Goal: Use online tool/utility: Utilize a website feature to perform a specific function

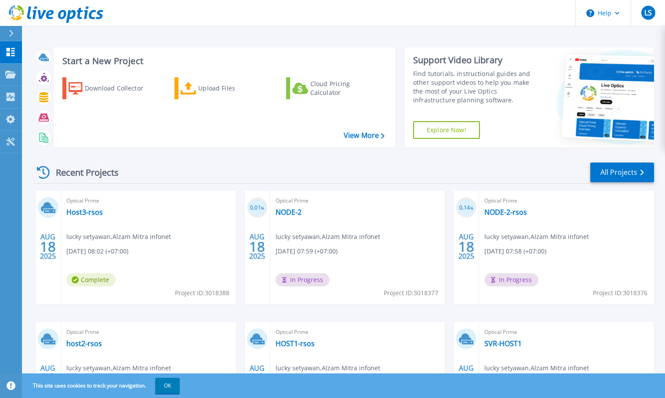
scroll to position [44, 0]
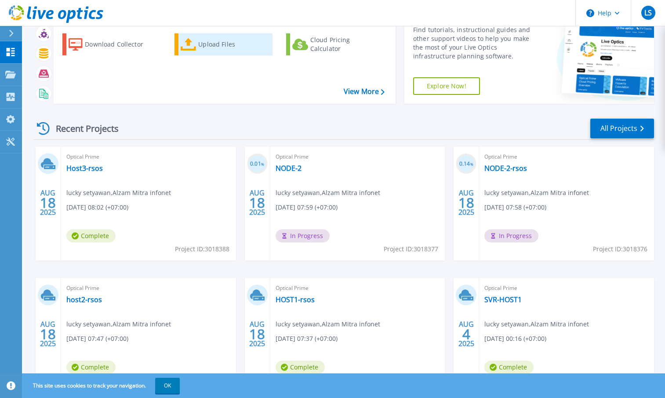
click at [211, 46] on div "Upload Files" at bounding box center [233, 45] width 70 height 18
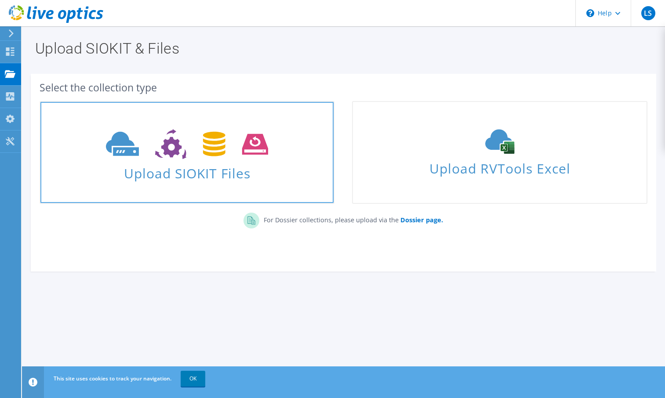
click at [238, 176] on span "Upload SIOKIT Files" at bounding box center [186, 170] width 293 height 19
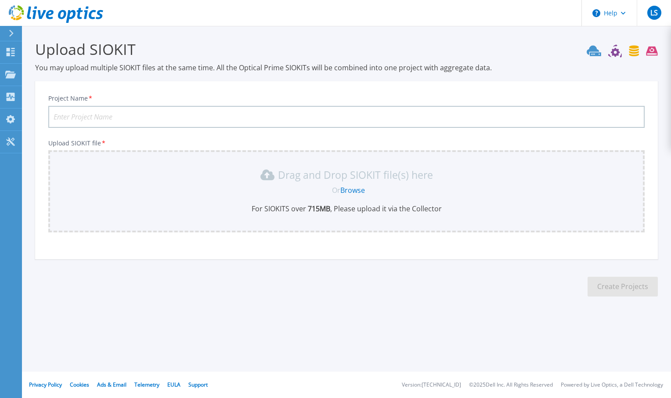
click at [355, 191] on link "Browse" at bounding box center [353, 190] width 25 height 10
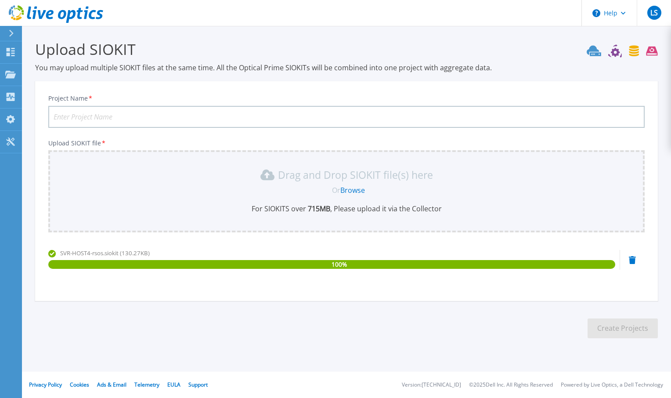
click at [193, 114] on input "Project Name *" at bounding box center [346, 117] width 597 height 22
type input "Host4-rsos"
click at [632, 333] on button "Create Projects" at bounding box center [623, 329] width 70 height 20
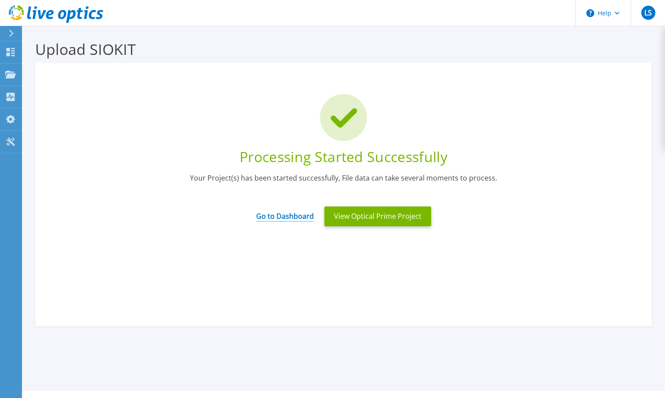
click at [286, 215] on link "Go to Dashboard" at bounding box center [285, 213] width 58 height 17
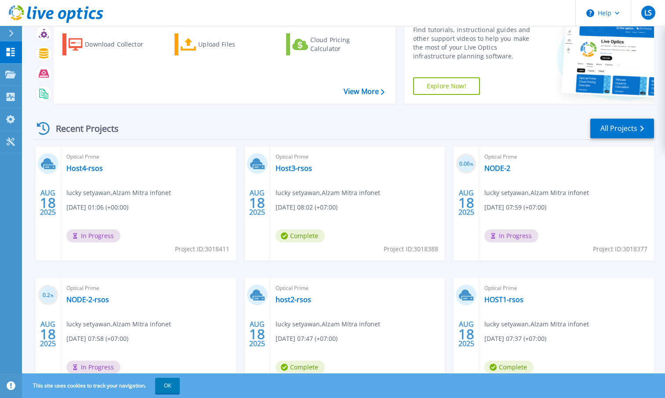
scroll to position [89, 0]
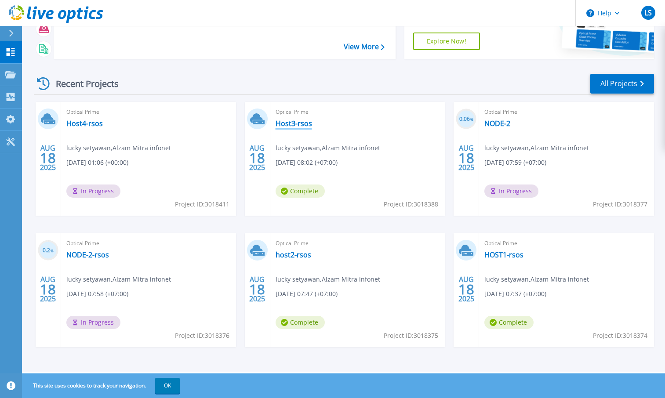
click at [294, 121] on link "Host3-rsos" at bounding box center [294, 123] width 36 height 9
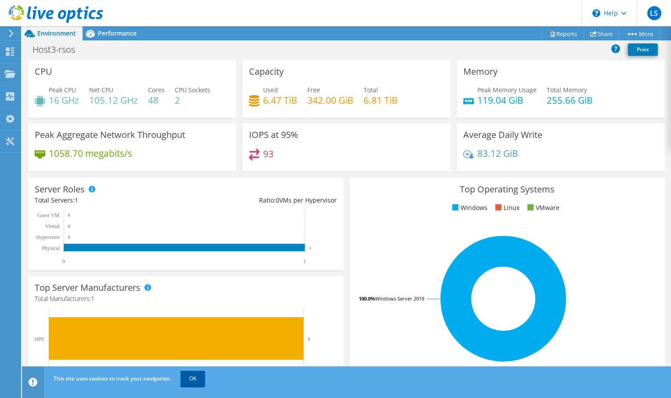
click at [195, 378] on link "OK" at bounding box center [193, 379] width 25 height 16
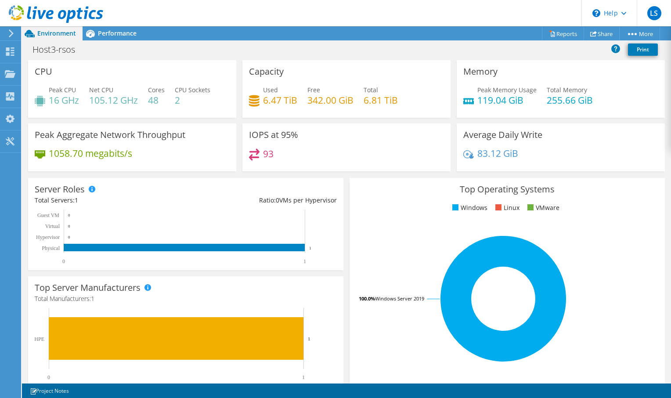
scroll to position [88, 0]
click at [114, 35] on span "Performance" at bounding box center [117, 33] width 39 height 8
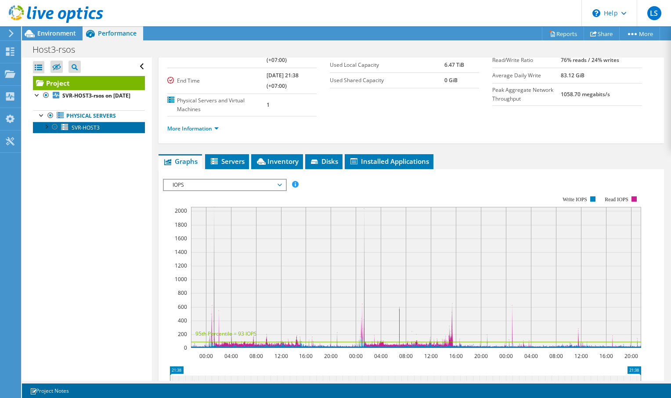
click at [95, 131] on span "SVR-HOST3" at bounding box center [86, 127] width 28 height 7
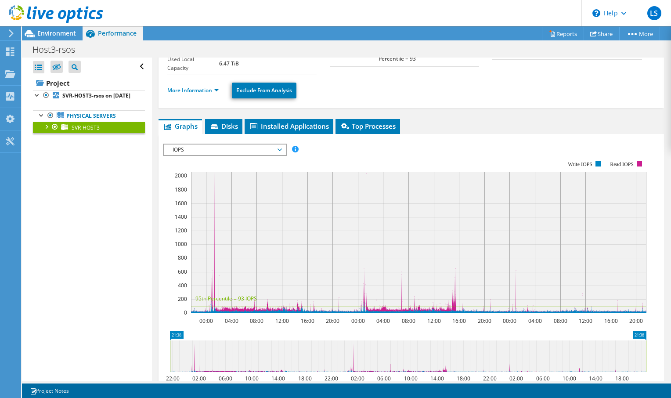
click at [45, 131] on div at bounding box center [46, 126] width 9 height 9
click at [52, 165] on div at bounding box center [50, 160] width 9 height 9
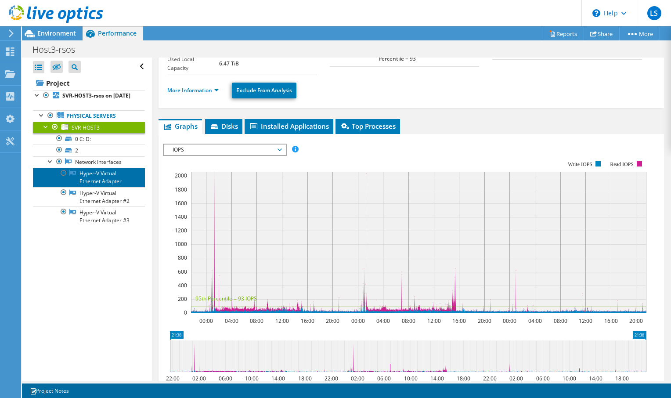
click at [94, 183] on link "Hyper-V Virtual Ethernet Adapter" at bounding box center [89, 177] width 112 height 19
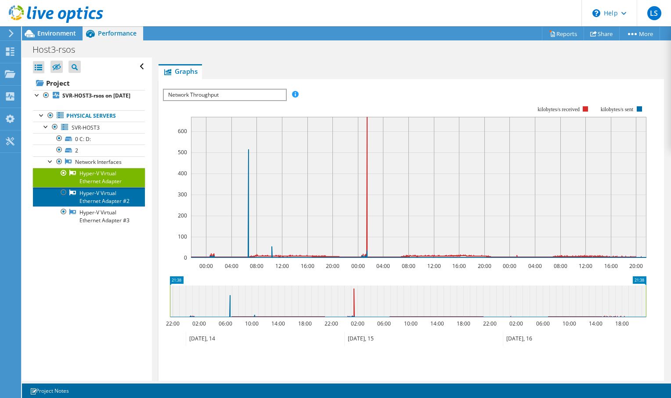
click at [90, 207] on link "Hyper-V Virtual Ethernet Adapter #2" at bounding box center [89, 196] width 112 height 19
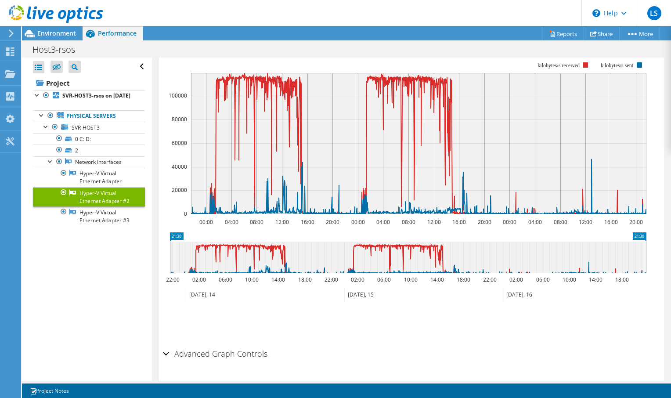
scroll to position [156, 0]
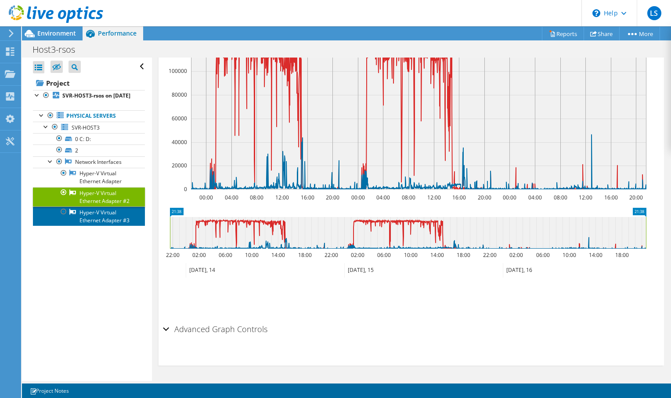
click at [124, 226] on link "Hyper-V Virtual Ethernet Adapter #3" at bounding box center [89, 216] width 112 height 19
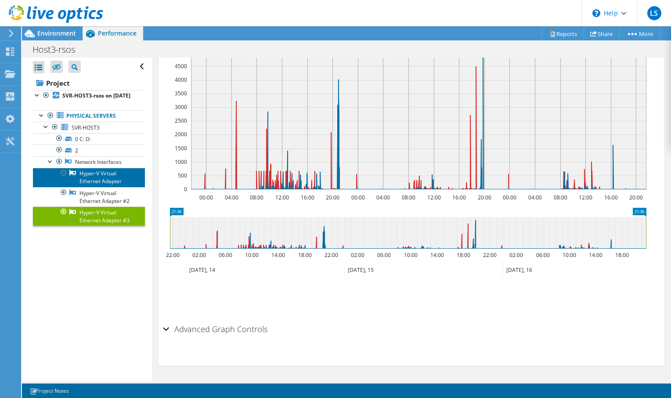
click at [109, 181] on link "Hyper-V Virtual Ethernet Adapter" at bounding box center [89, 177] width 112 height 19
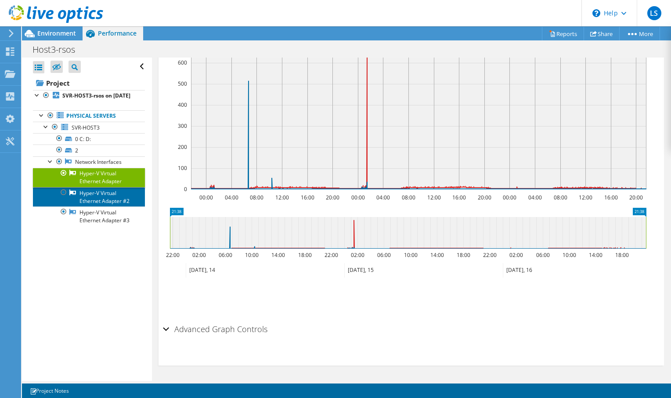
click at [105, 203] on link "Hyper-V Virtual Ethernet Adapter #2" at bounding box center [89, 196] width 112 height 19
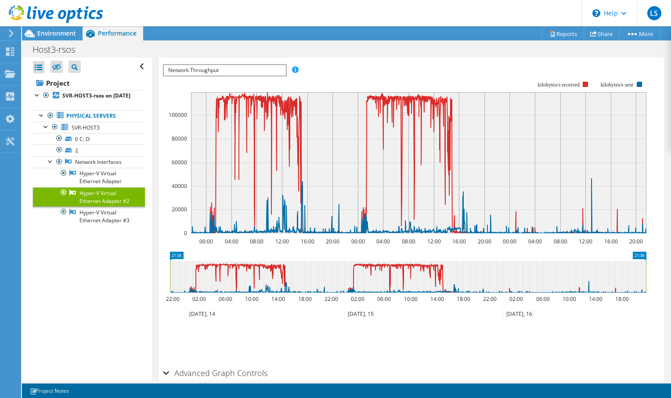
scroll to position [69, 0]
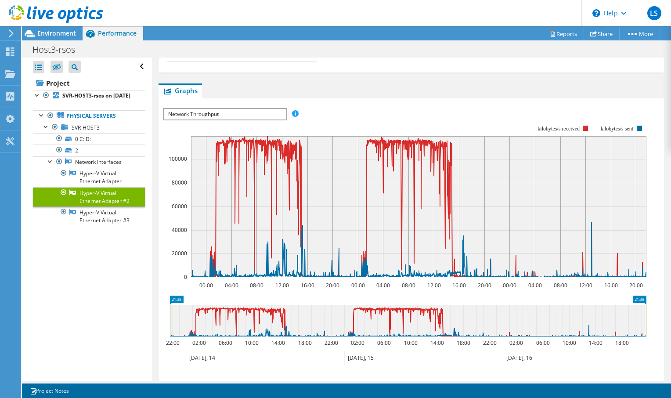
click at [280, 116] on span "Network Throughput" at bounding box center [225, 114] width 122 height 11
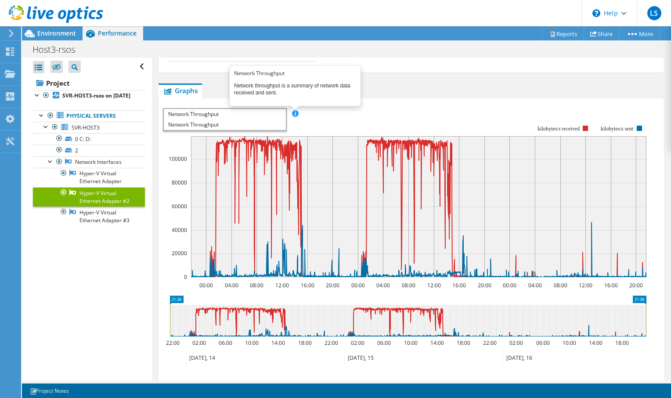
click at [296, 112] on span at bounding box center [295, 113] width 6 height 6
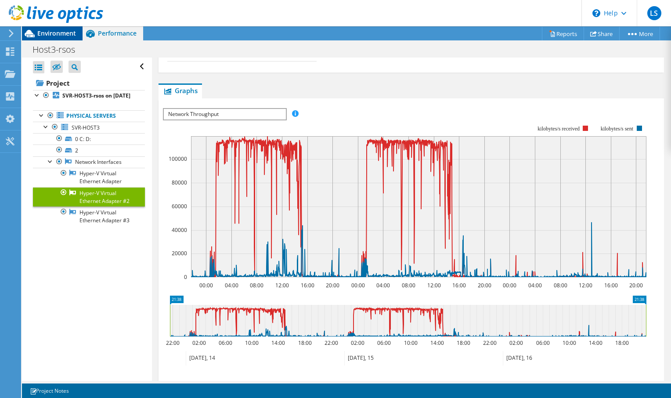
click at [64, 38] on div "Environment" at bounding box center [52, 33] width 61 height 14
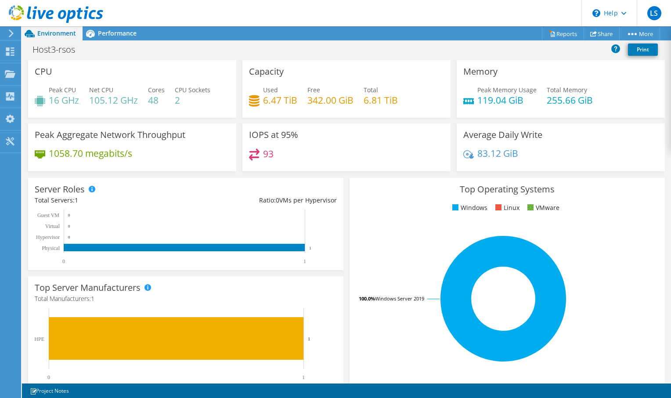
click at [9, 33] on icon at bounding box center [11, 33] width 7 height 8
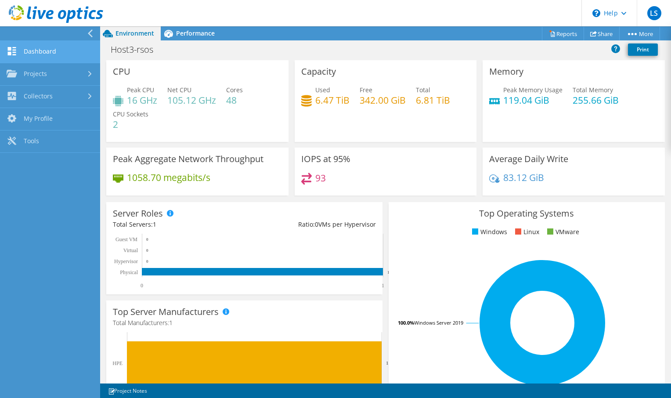
click at [46, 54] on link "Dashboard" at bounding box center [50, 52] width 100 height 22
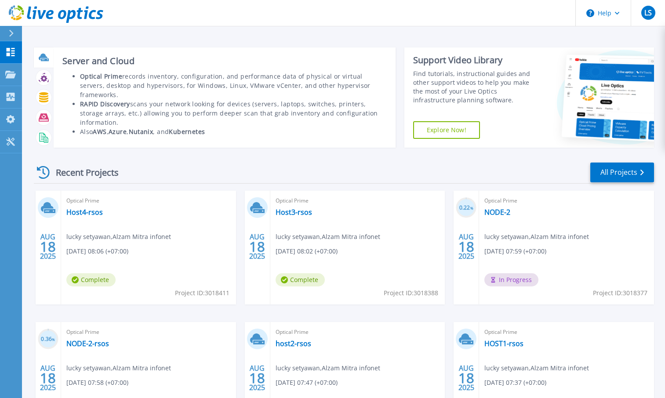
scroll to position [44, 0]
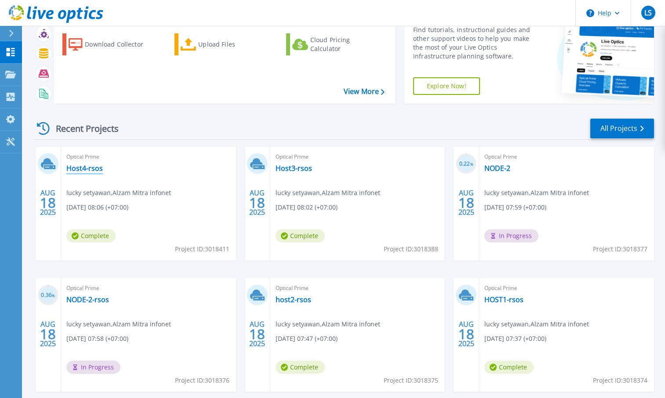
click at [91, 167] on link "Host4-rsos" at bounding box center [84, 168] width 36 height 9
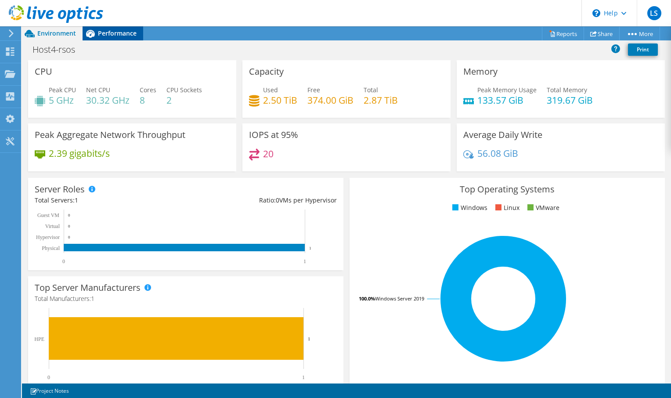
click at [106, 36] on span "Performance" at bounding box center [117, 33] width 39 height 8
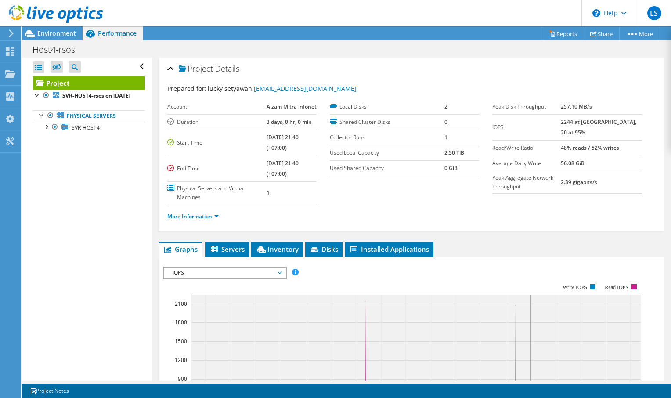
scroll to position [88, 0]
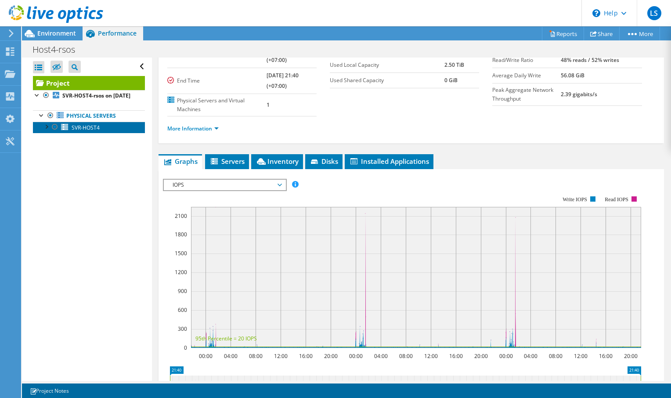
click at [96, 133] on link "SVR-HOST4" at bounding box center [89, 127] width 112 height 11
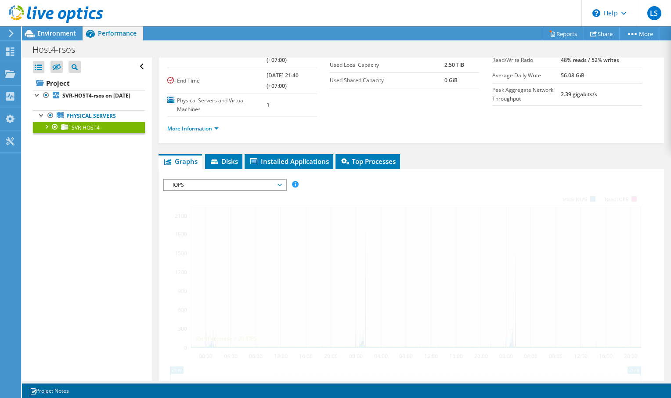
click at [46, 131] on div at bounding box center [46, 126] width 9 height 9
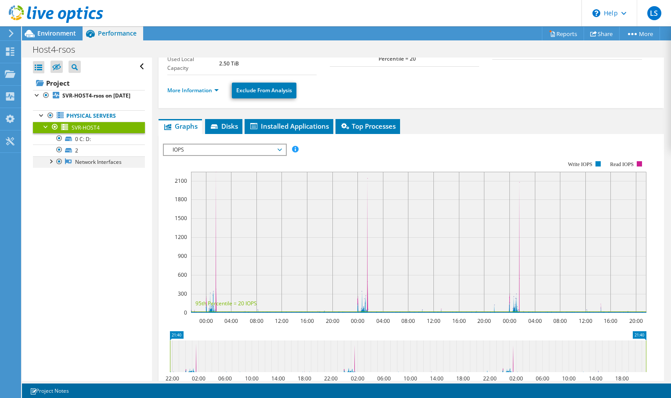
click at [51, 165] on div at bounding box center [50, 160] width 9 height 9
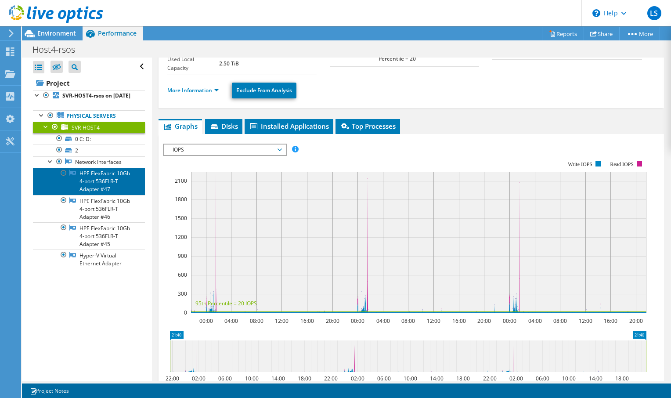
click at [98, 193] on link "HPE FlexFabric 10Gb 4-port 536FLR-T Adapter #47" at bounding box center [89, 181] width 112 height 27
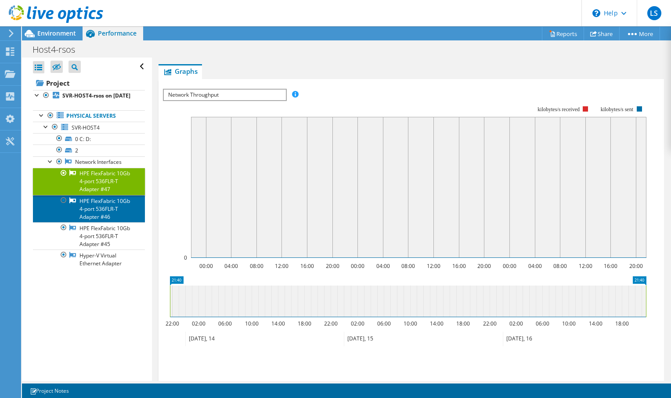
click at [94, 222] on link "HPE FlexFabric 10Gb 4-port 536FLR-T Adapter #46" at bounding box center [89, 208] width 112 height 27
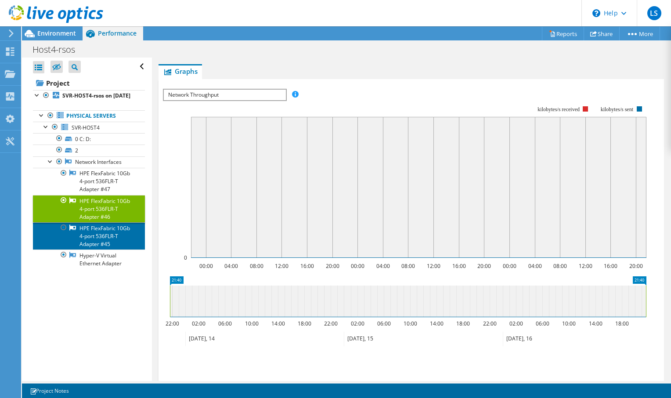
click at [81, 250] on link "HPE FlexFabric 10Gb 4-port 536FLR-T Adapter #45" at bounding box center [89, 235] width 112 height 27
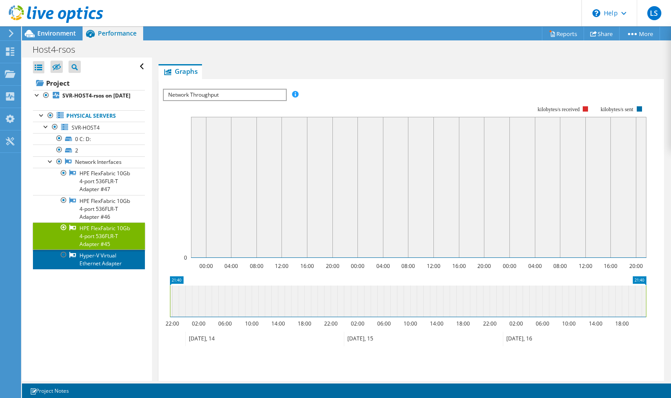
click at [84, 269] on link "Hyper-V Virtual Ethernet Adapter" at bounding box center [89, 259] width 112 height 19
